Goal: Information Seeking & Learning: Learn about a topic

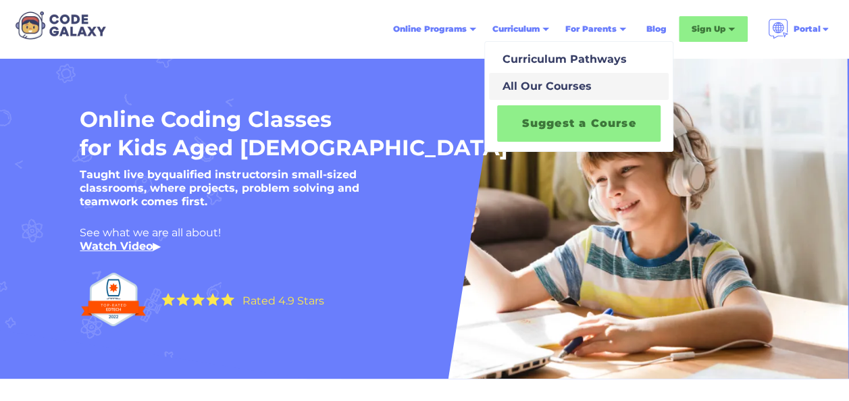
click at [538, 82] on div "All Our Courses" at bounding box center [544, 86] width 95 height 16
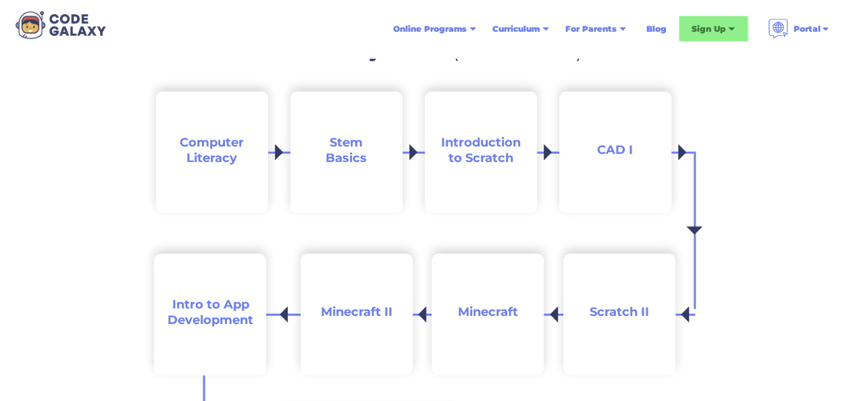
scroll to position [1322, 0]
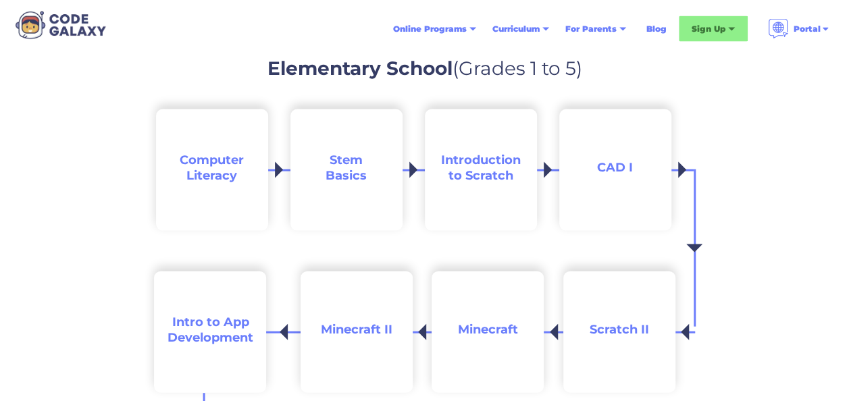
click at [209, 165] on span "Computer Literacy" at bounding box center [212, 168] width 64 height 30
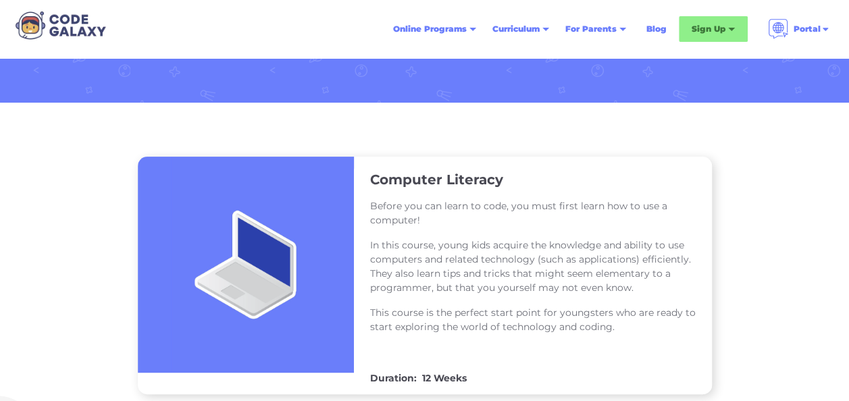
scroll to position [122, 0]
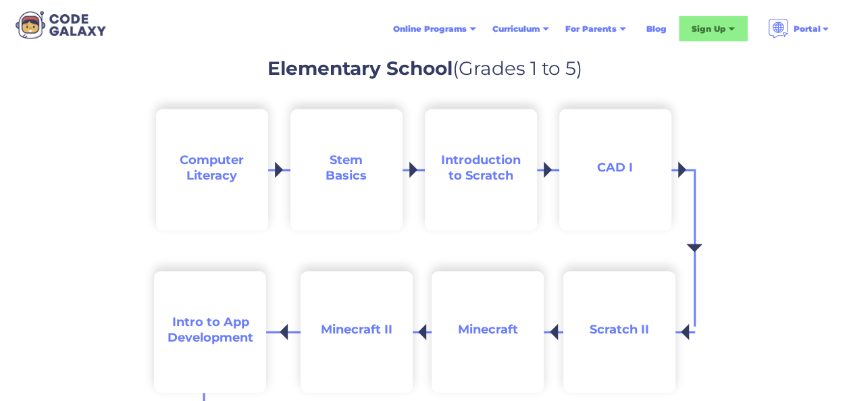
click at [346, 164] on span "Stem Basics" at bounding box center [346, 168] width 41 height 30
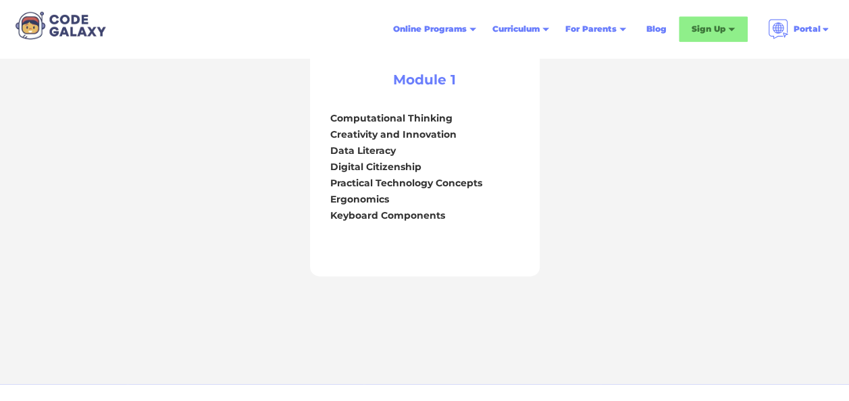
scroll to position [858, 0]
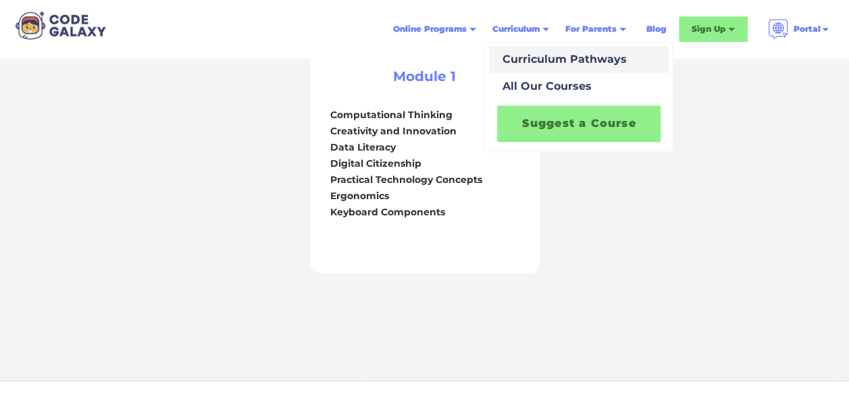
click at [537, 54] on div "Curriculum Pathways" at bounding box center [562, 59] width 130 height 16
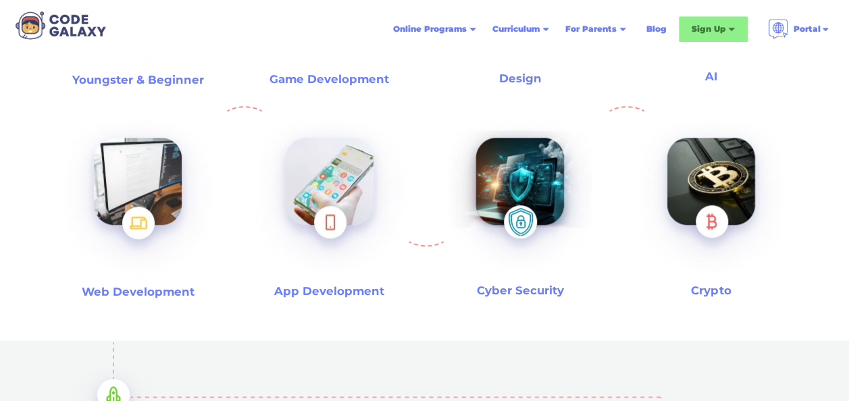
scroll to position [566, 0]
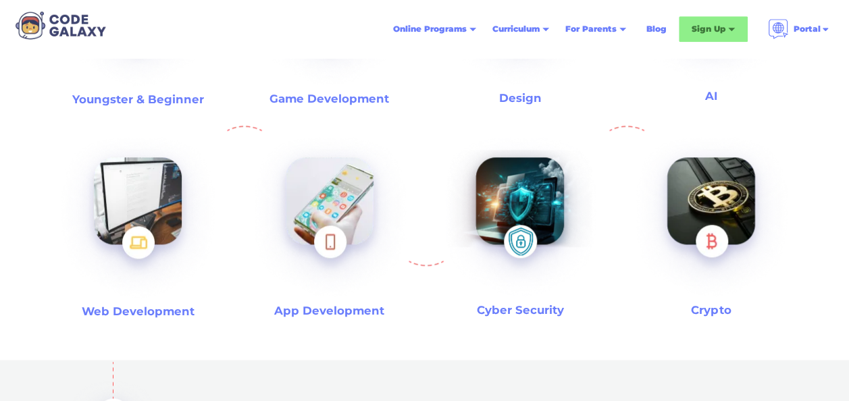
click at [519, 197] on img at bounding box center [520, 218] width 174 height 185
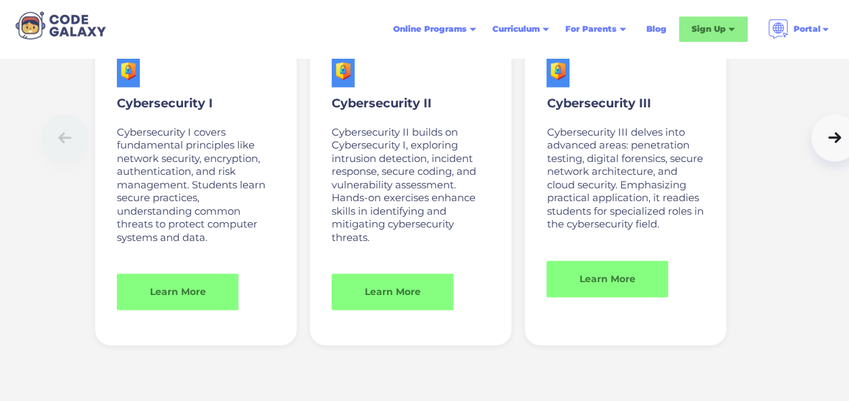
scroll to position [5938, 0]
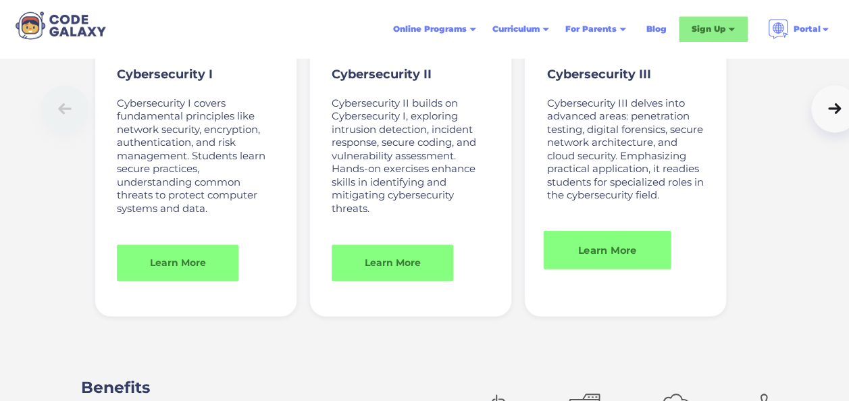
click at [604, 249] on link "Learn More" at bounding box center [608, 250] width 128 height 38
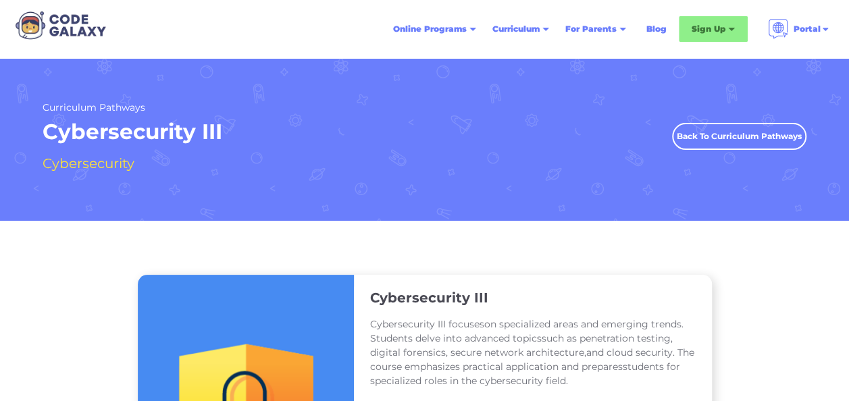
click at [748, 134] on link "Back To Curriculum Pathways" at bounding box center [739, 136] width 134 height 27
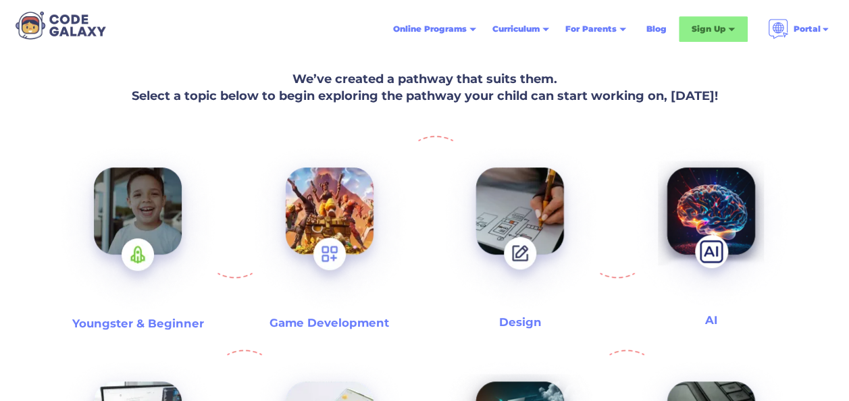
scroll to position [371, 0]
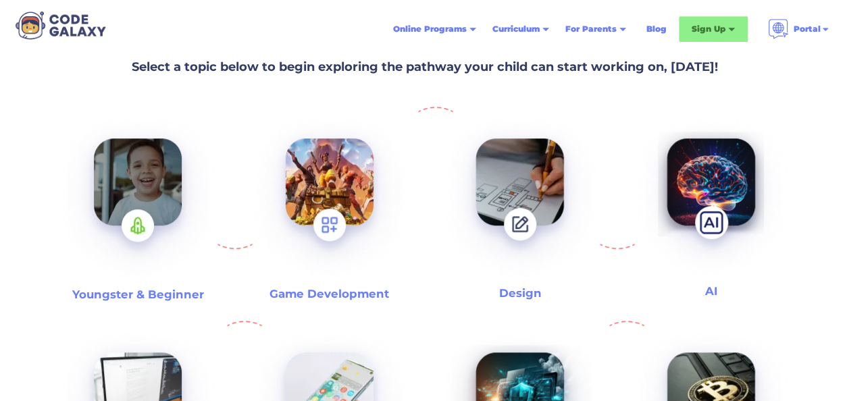
click at [166, 164] on img at bounding box center [137, 201] width 173 height 188
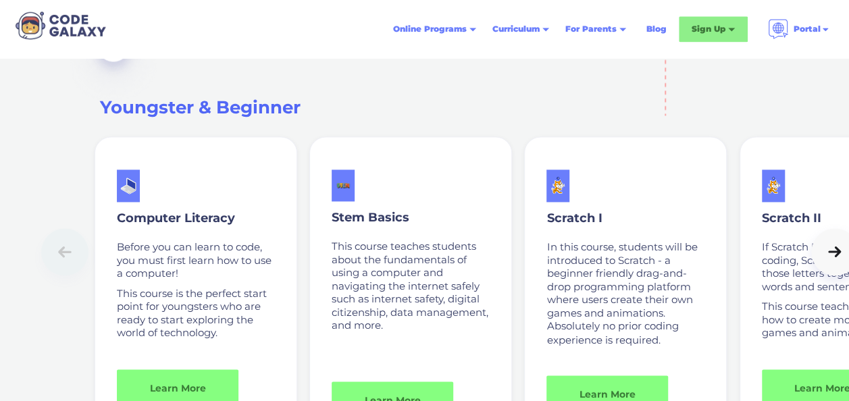
scroll to position [955, 0]
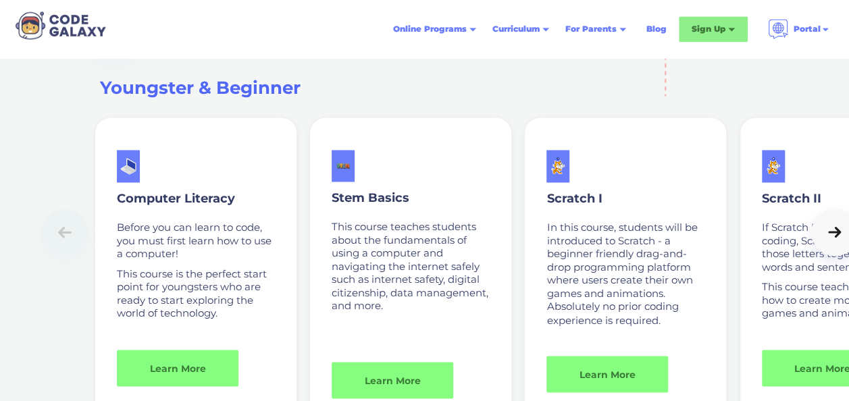
click at [834, 238] on icon at bounding box center [834, 233] width 19 height 14
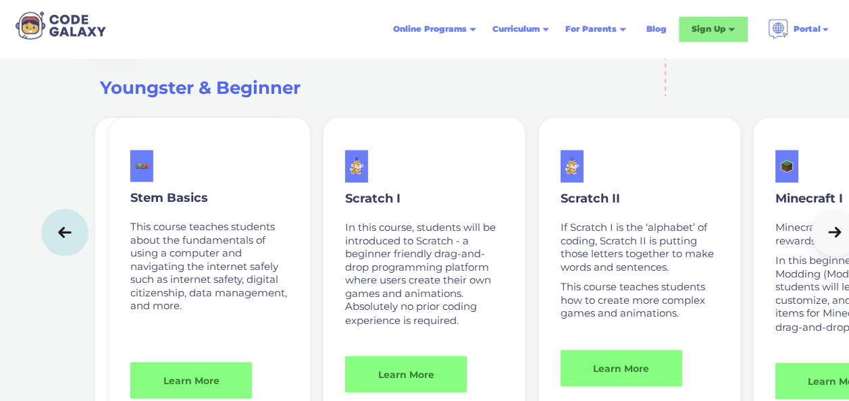
click at [834, 238] on icon at bounding box center [834, 233] width 19 height 14
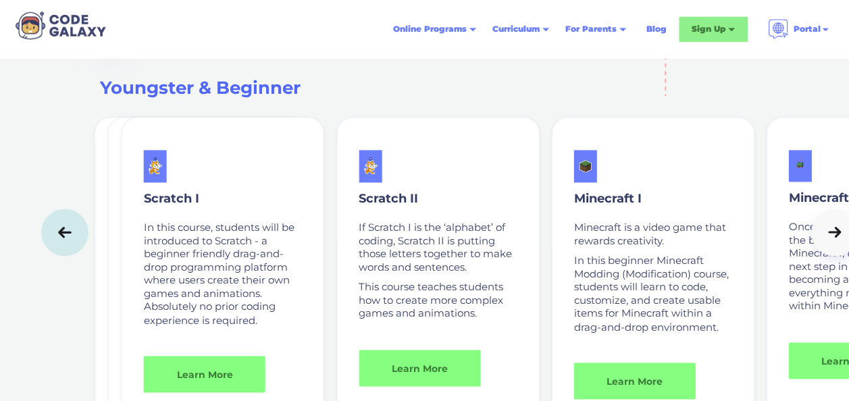
click at [834, 238] on icon at bounding box center [834, 233] width 19 height 14
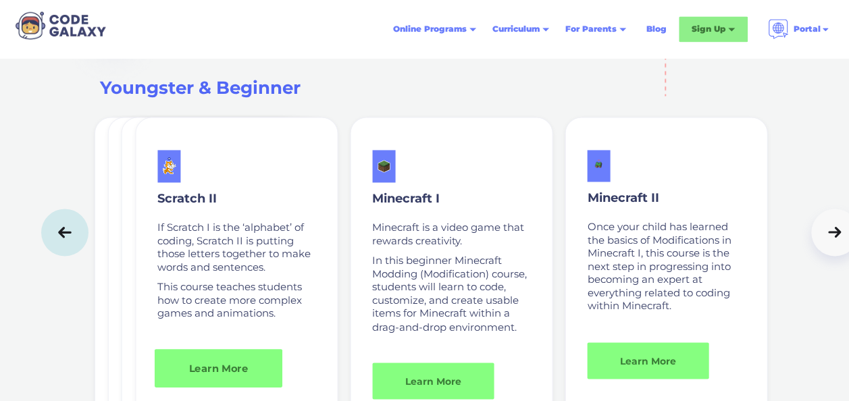
click at [240, 363] on link "Learn More" at bounding box center [218, 367] width 128 height 38
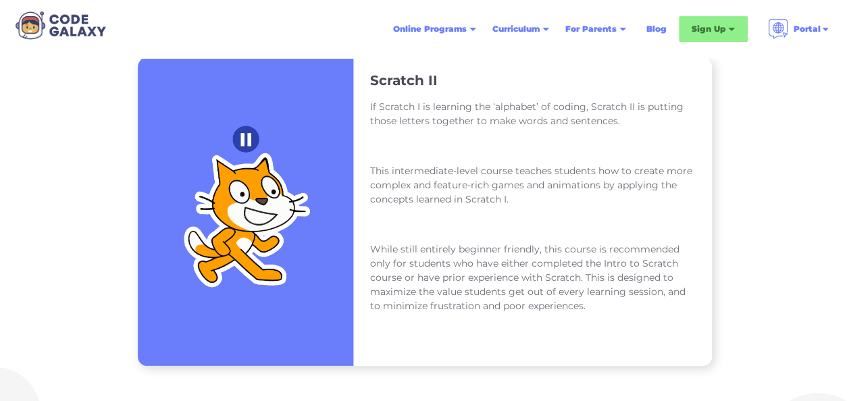
scroll to position [221, 0]
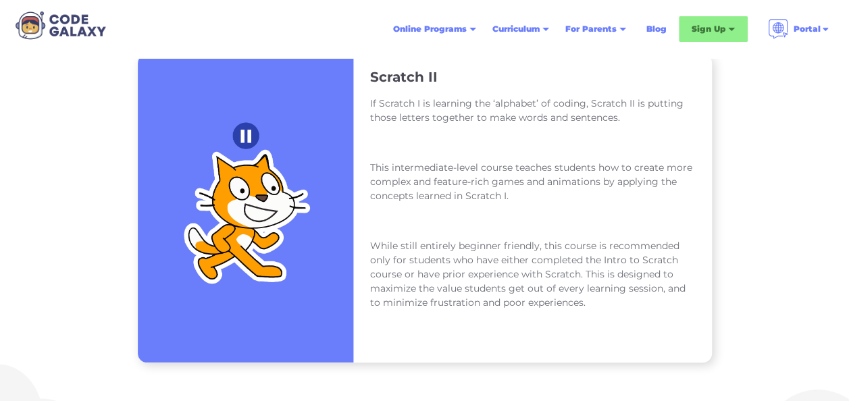
drag, startPoint x: 842, startPoint y: 100, endPoint x: 834, endPoint y: 124, distance: 25.4
click at [834, 124] on div "Scratch II If Scratch I is learning the ‘alphabet’ of coding, Scratch II is put…" at bounding box center [424, 228] width 849 height 457
drag, startPoint x: 834, startPoint y: 124, endPoint x: 754, endPoint y: 193, distance: 105.9
click at [754, 193] on div "Scratch II If Scratch I is learning the ‘alphabet’ of coding, Scratch II is put…" at bounding box center [424, 228] width 849 height 457
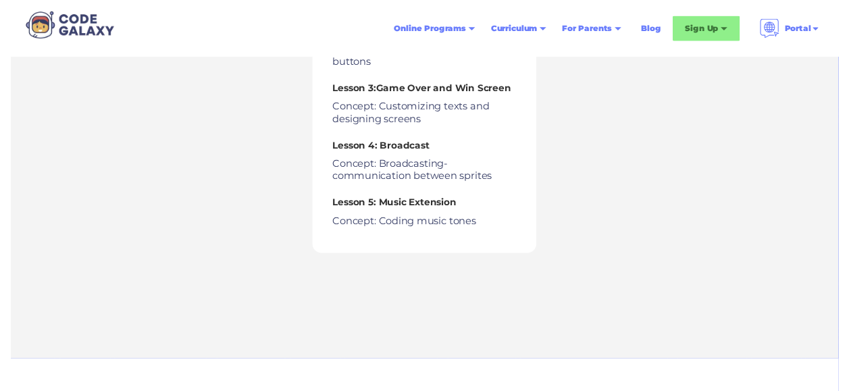
scroll to position [1298, 0]
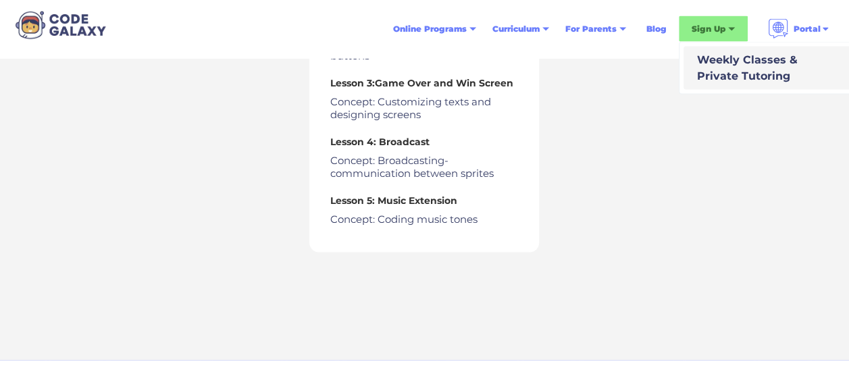
click at [723, 66] on div "Weekly Classes & Private Tutoring" at bounding box center [745, 68] width 106 height 32
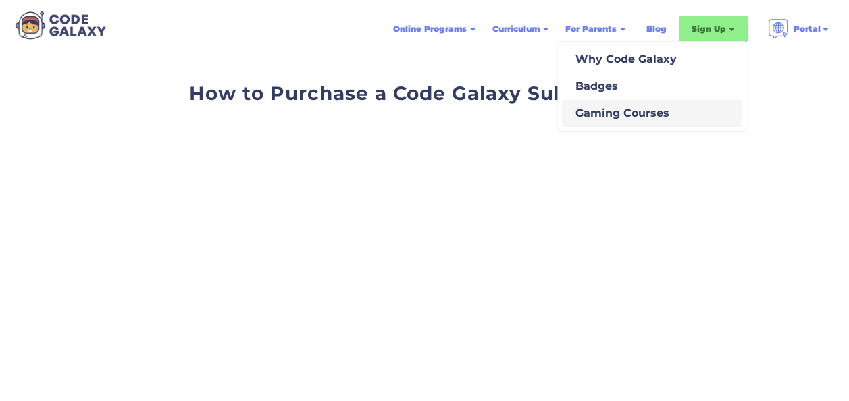
click at [614, 113] on div "Gaming Courses" at bounding box center [619, 113] width 99 height 16
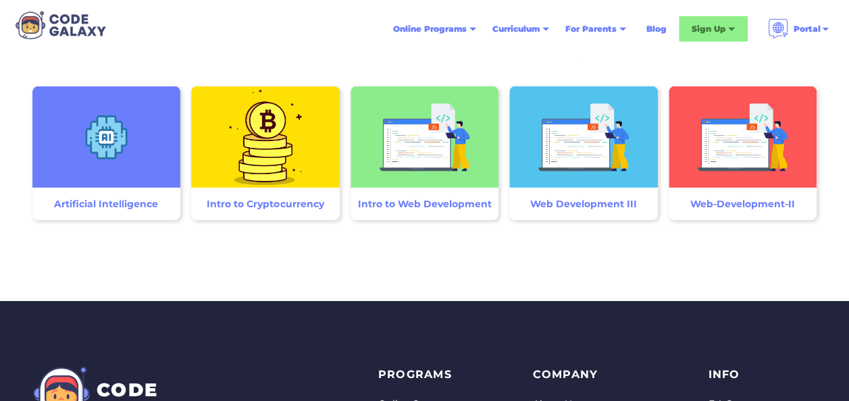
scroll to position [1938, 0]
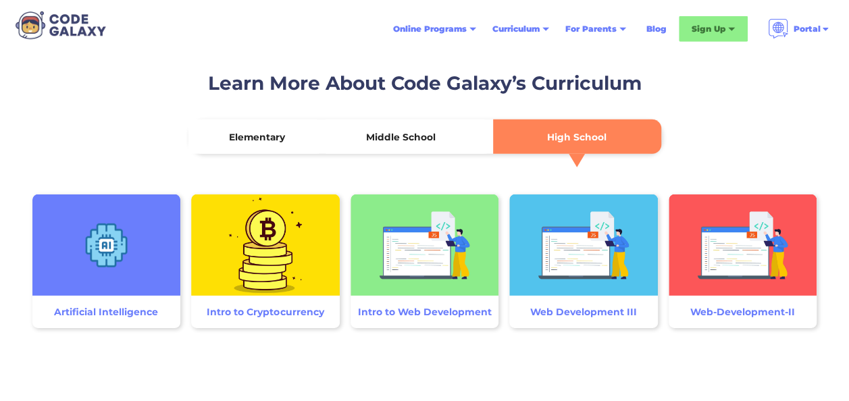
click at [95, 265] on img at bounding box center [106, 245] width 149 height 101
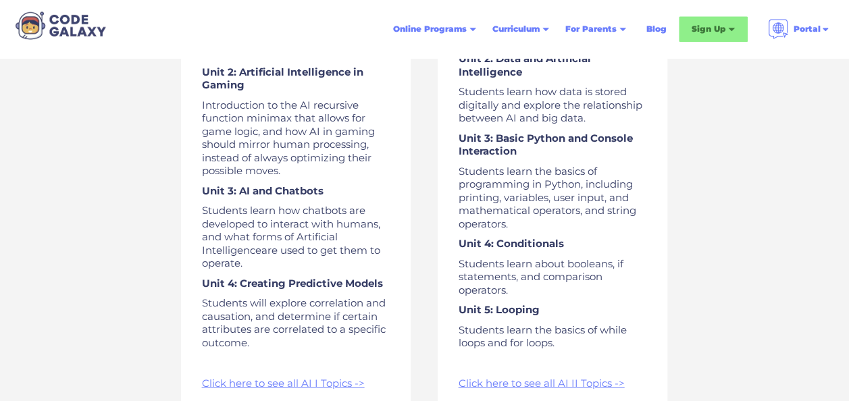
scroll to position [917, 0]
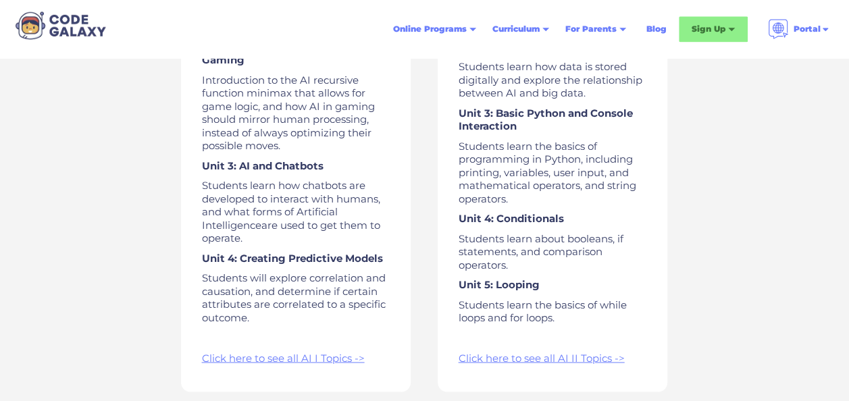
click at [201, 353] on link "Click here to see all AI I Topics ->" at bounding box center [282, 357] width 163 height 13
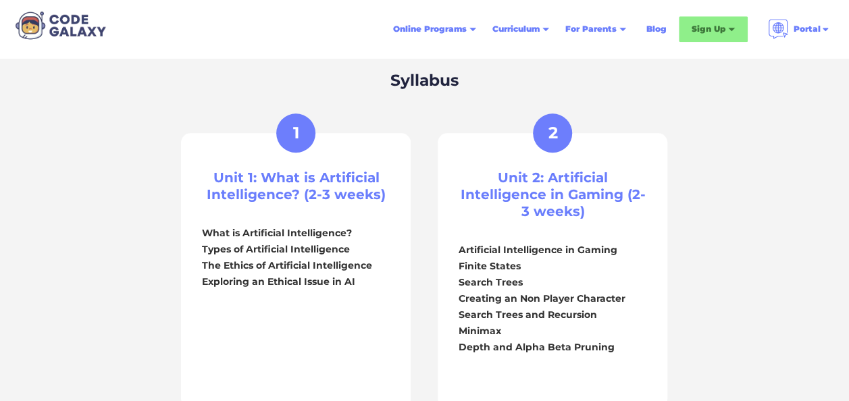
scroll to position [665, 0]
